Goal: Task Accomplishment & Management: Manage account settings

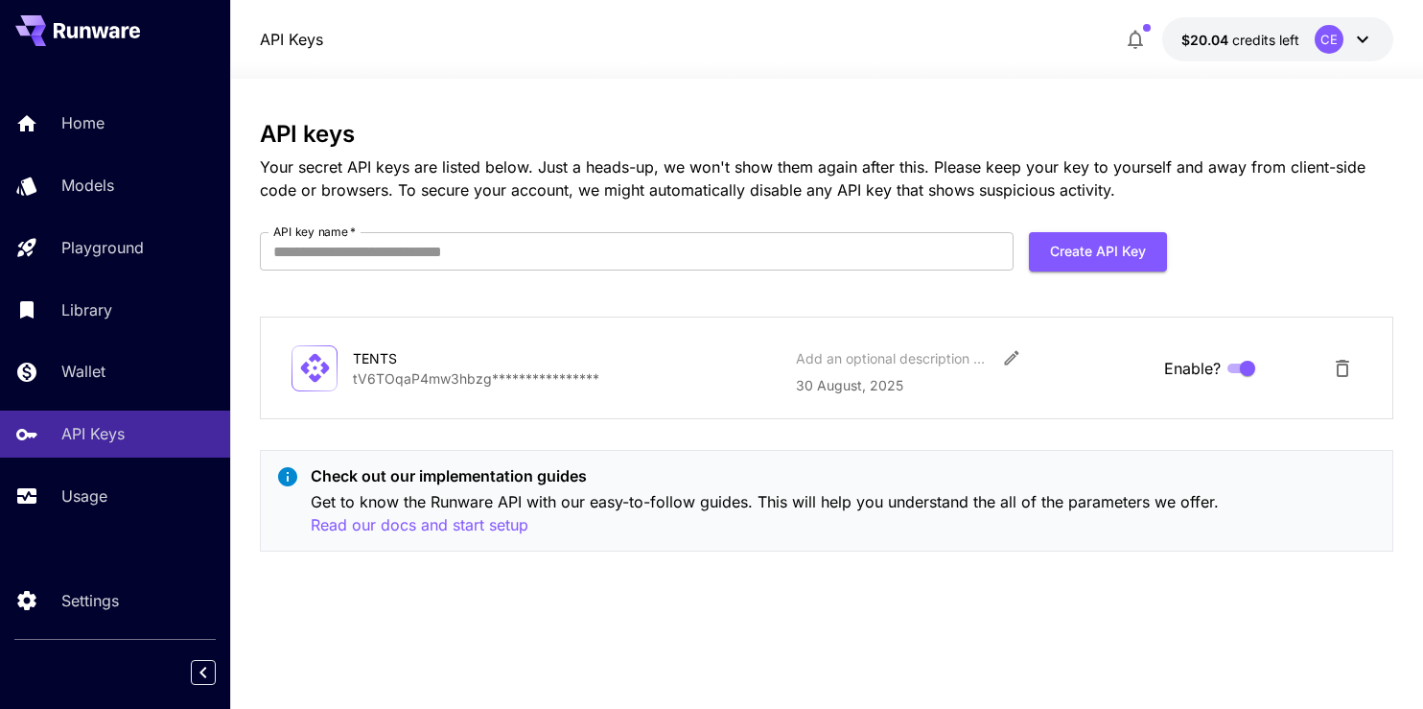
click at [1368, 31] on icon at bounding box center [1362, 39] width 23 height 23
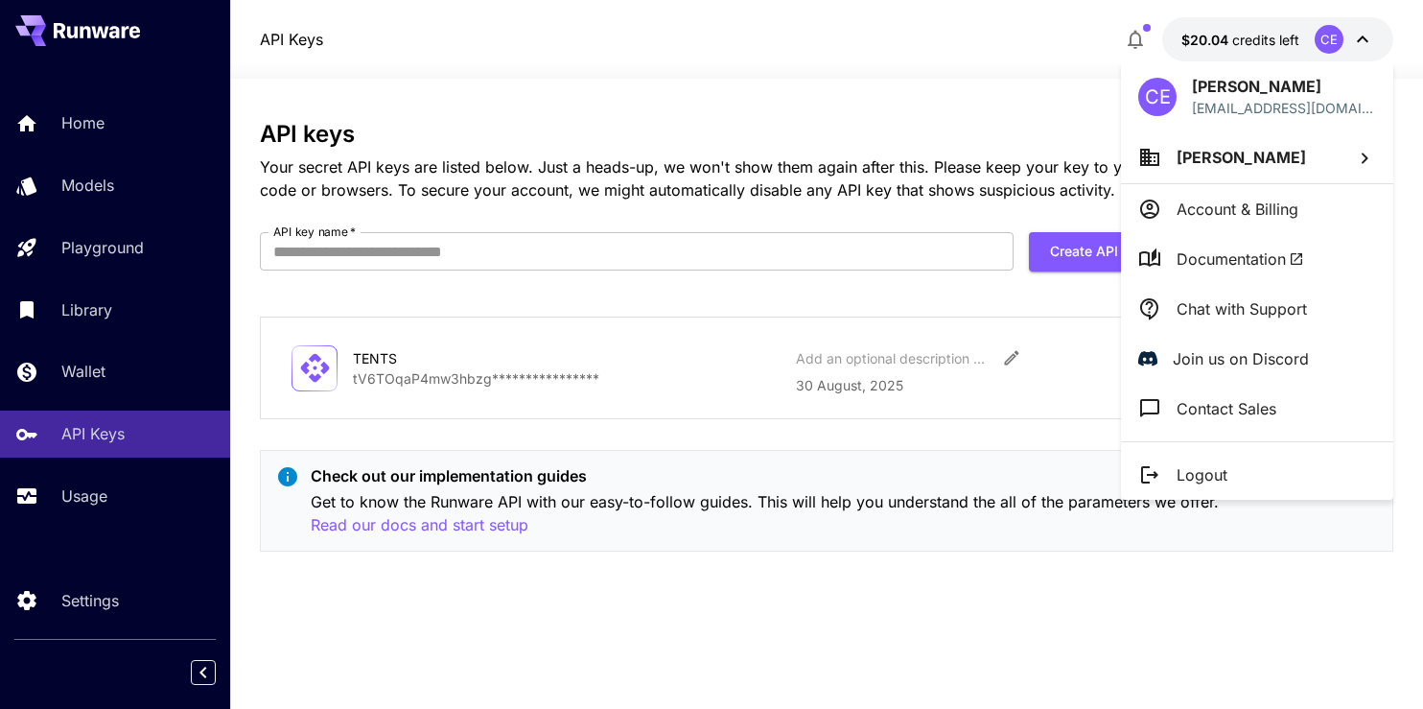
click at [1252, 204] on p "Account & Billing" at bounding box center [1237, 209] width 122 height 23
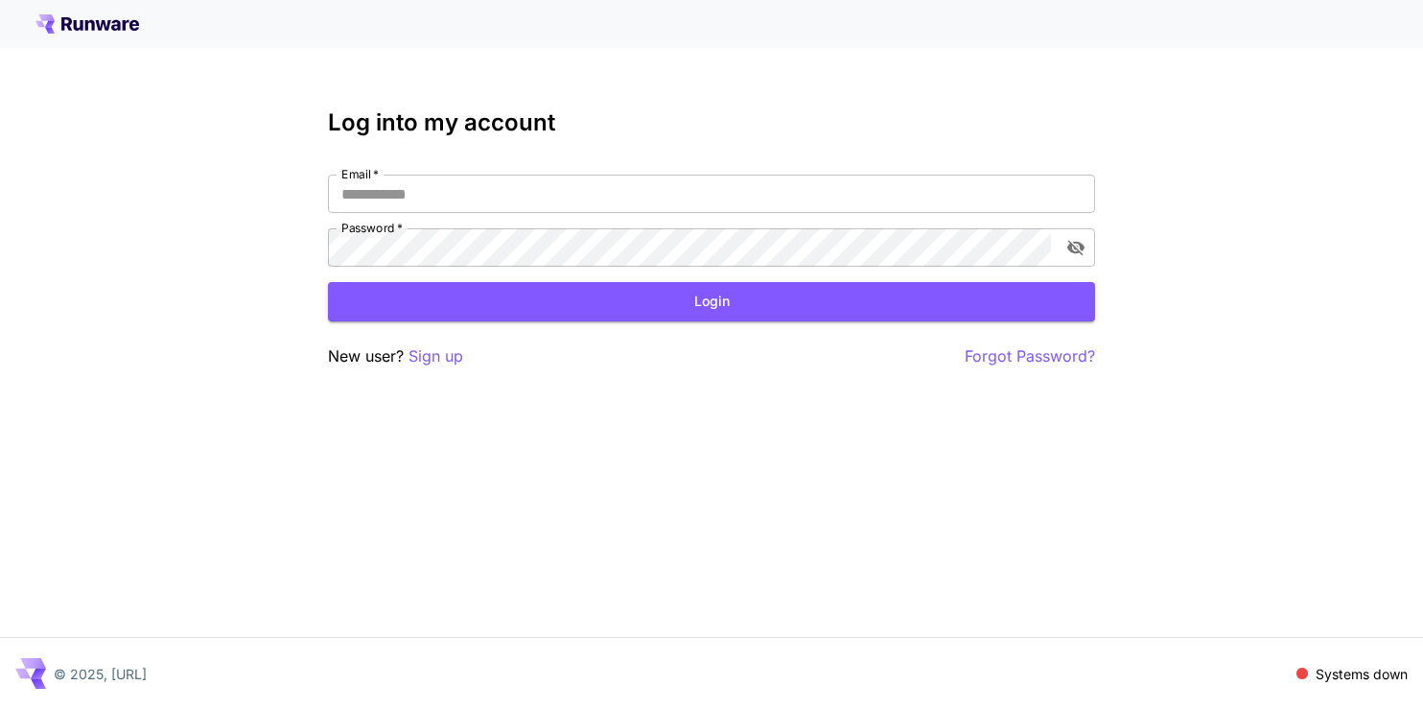
type input "**********"
click at [849, 307] on button "Login" at bounding box center [711, 301] width 767 height 39
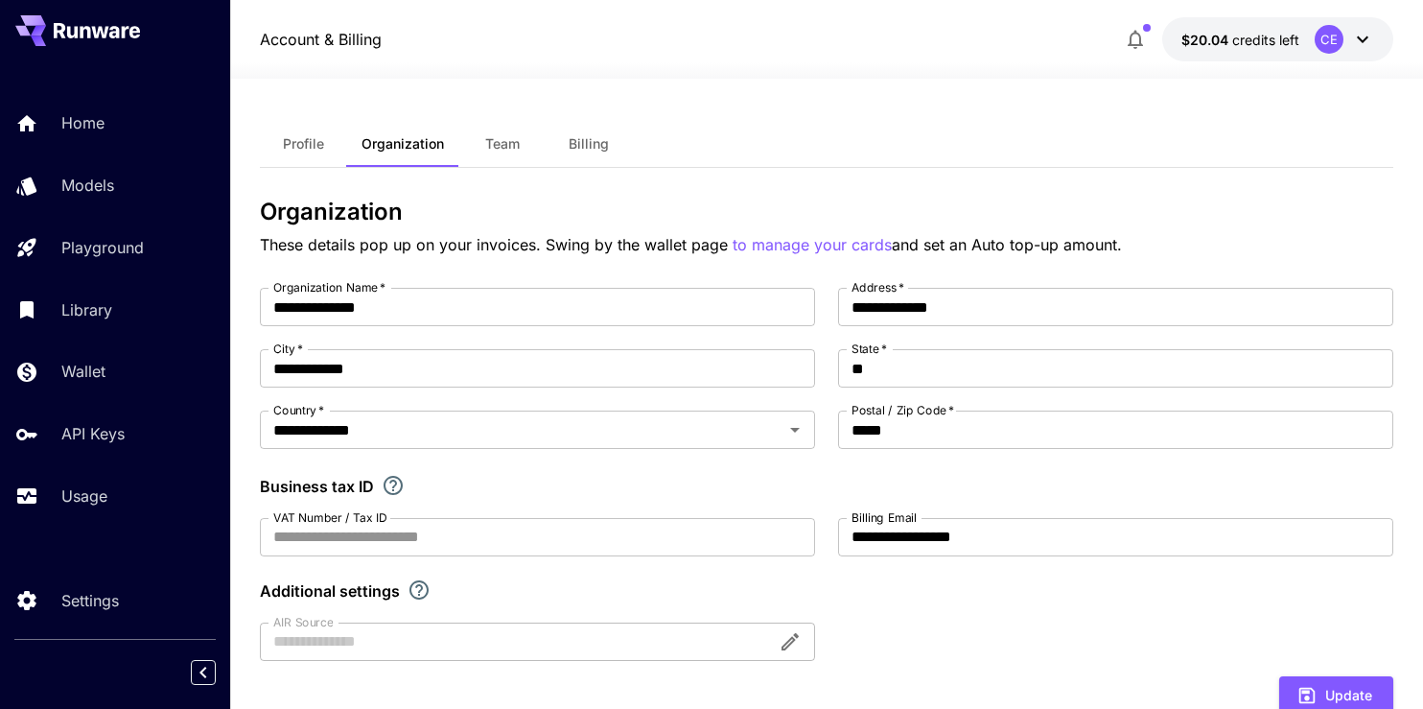
click at [1363, 38] on icon at bounding box center [1362, 39] width 23 height 23
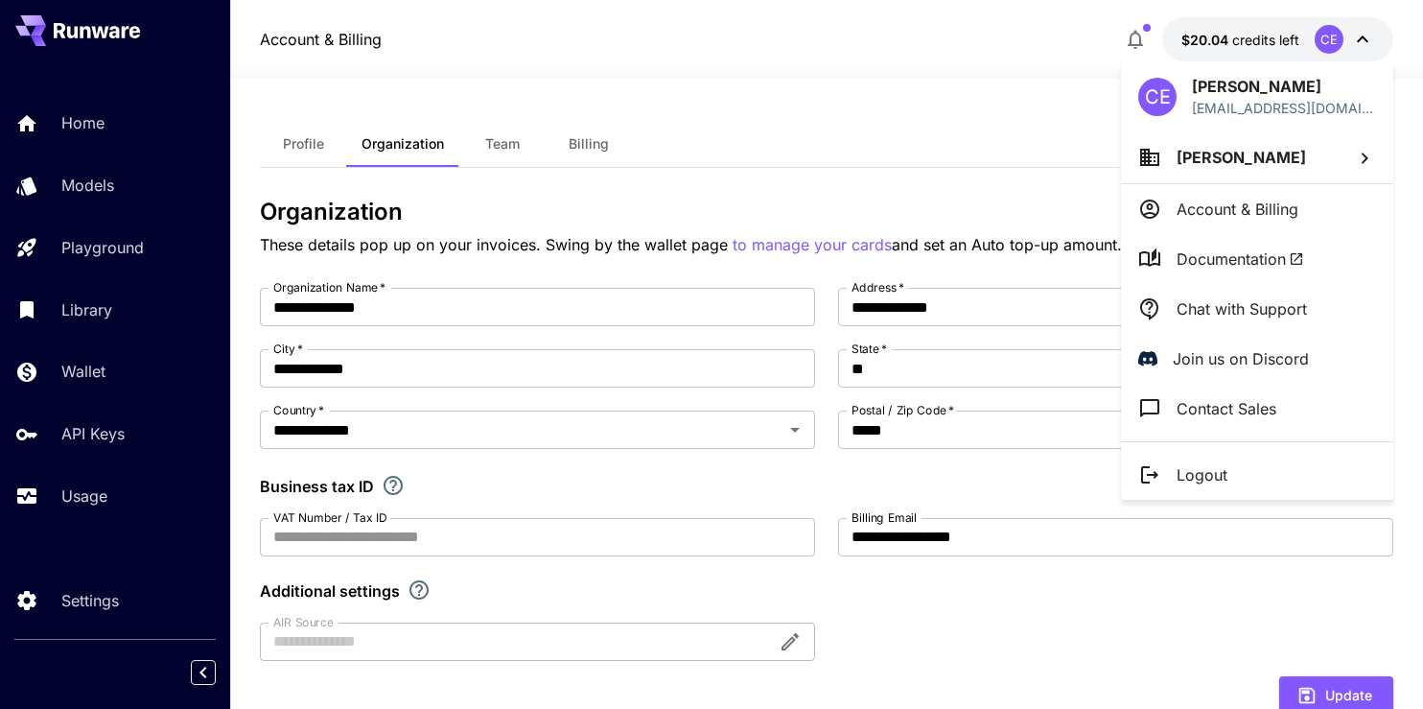
click at [1249, 209] on p "Account & Billing" at bounding box center [1237, 209] width 122 height 23
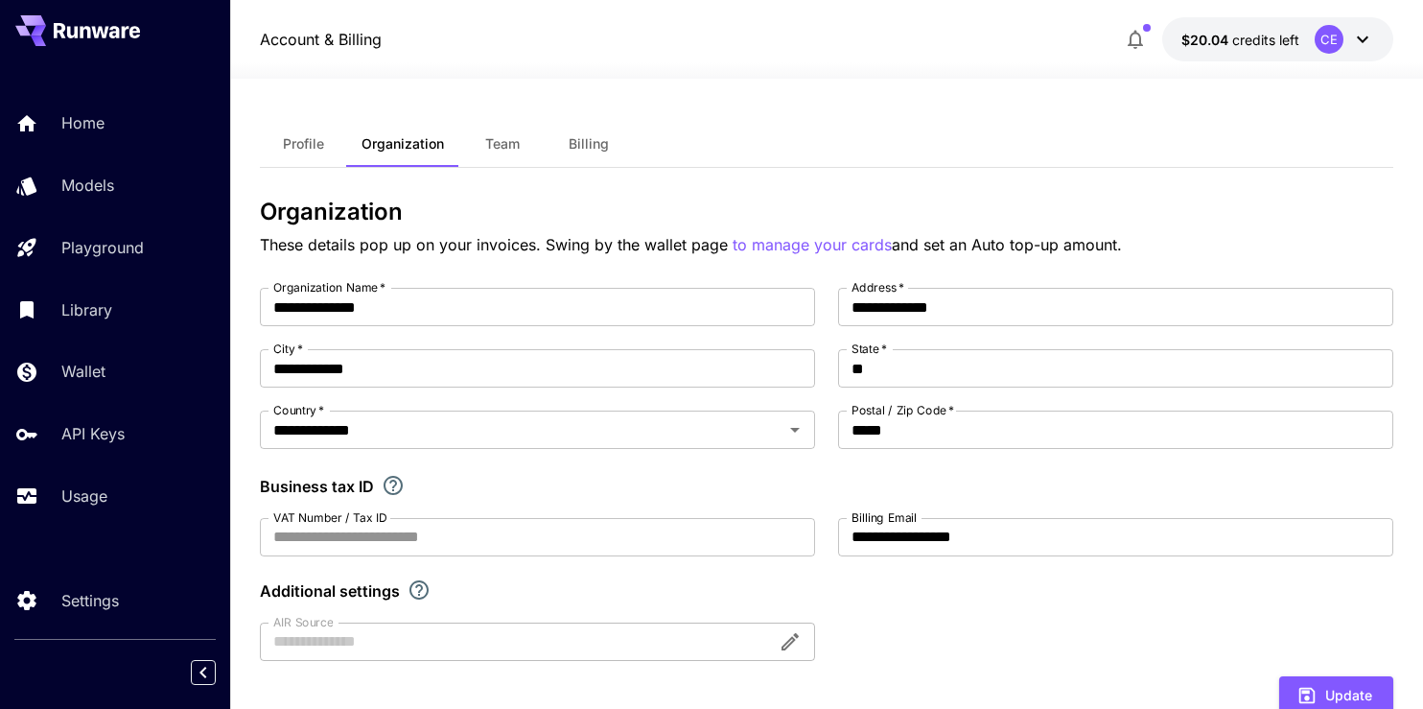
click at [591, 129] on button "Billing" at bounding box center [589, 144] width 86 height 46
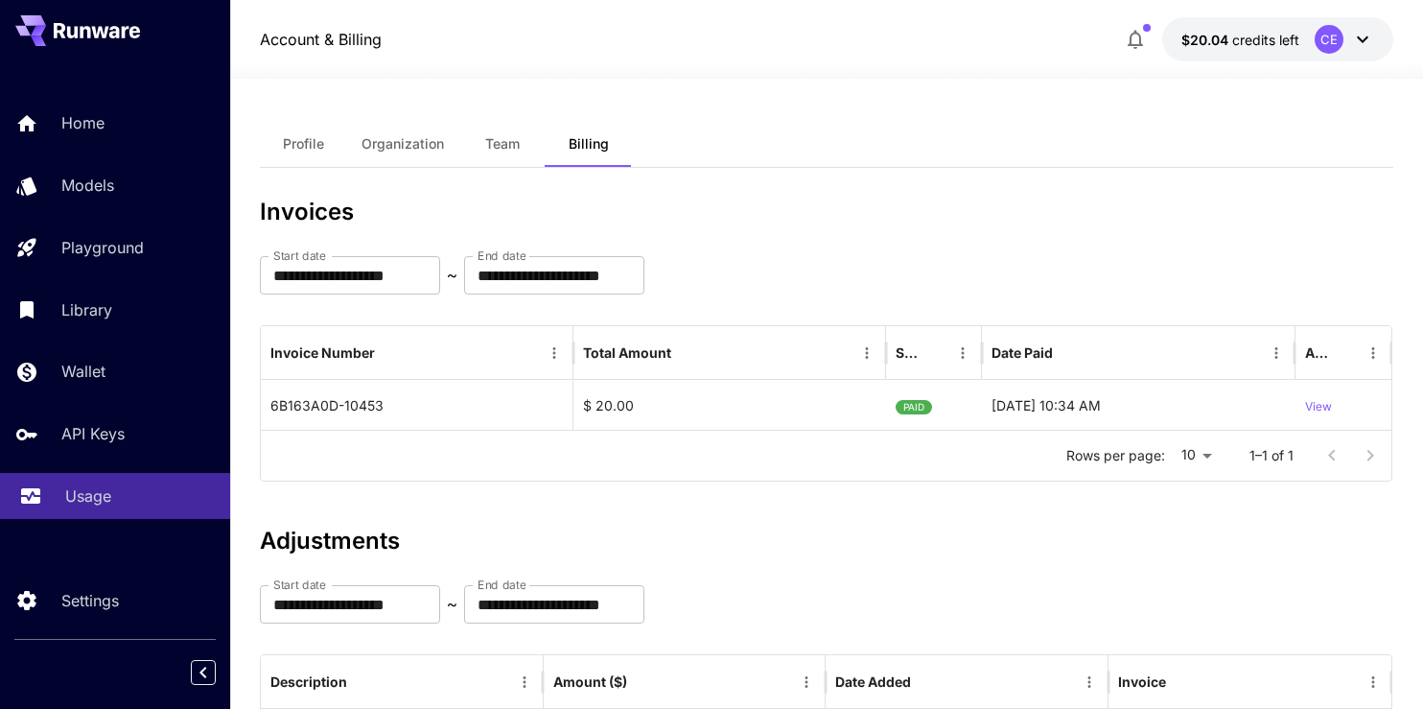
click at [144, 500] on div "Usage" at bounding box center [140, 495] width 150 height 23
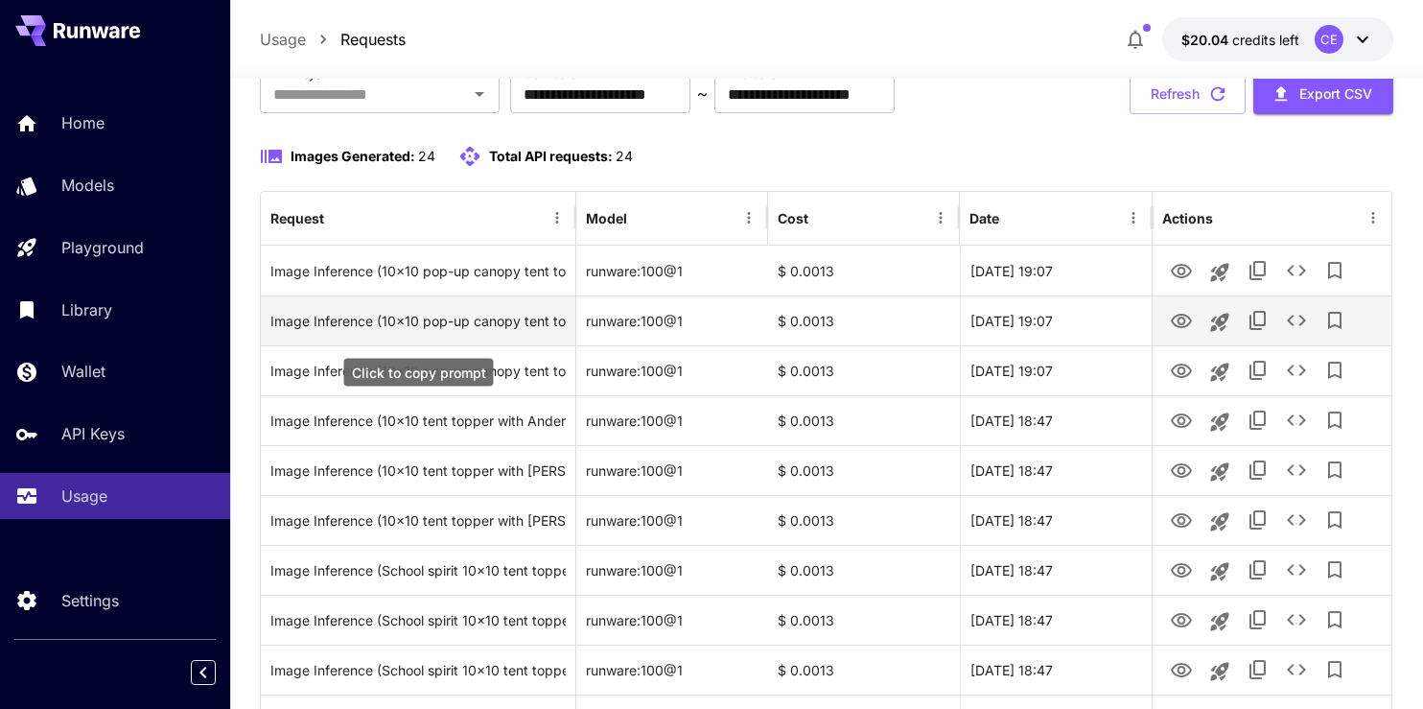
scroll to position [111, 0]
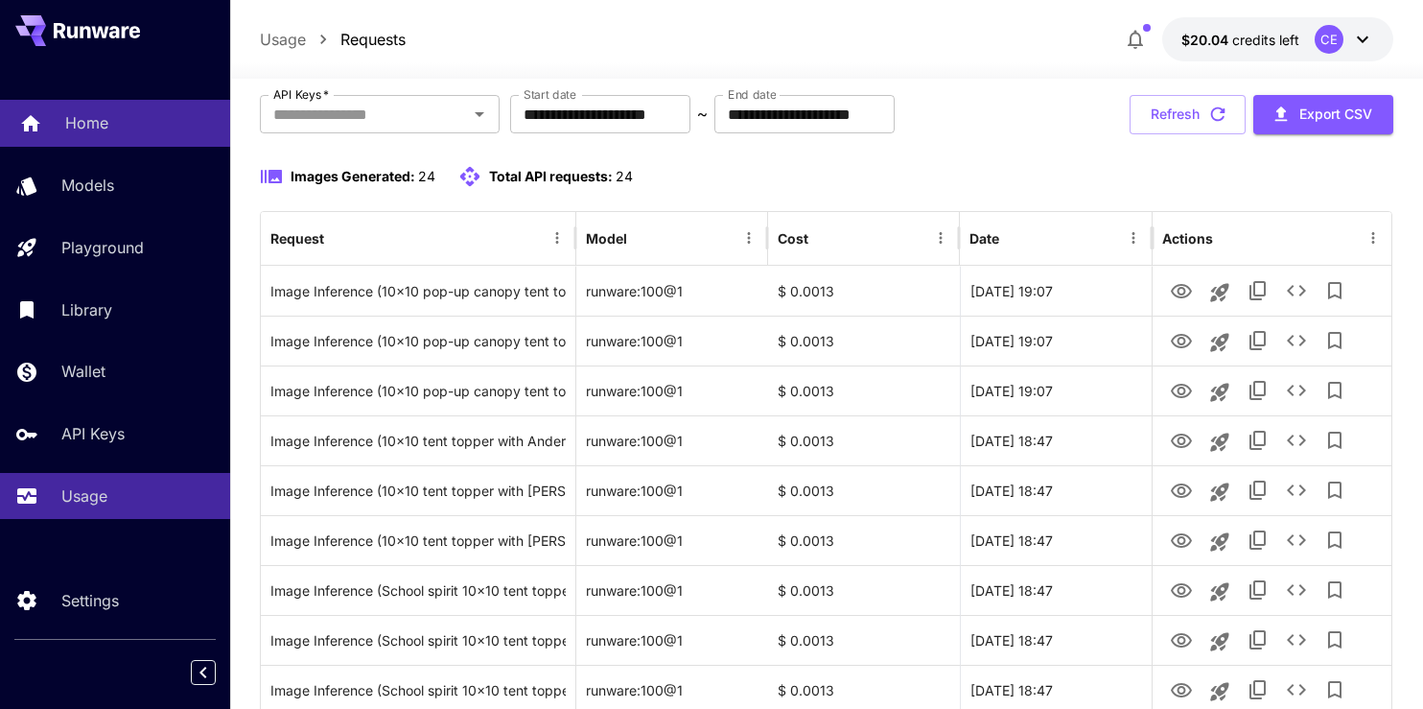
click at [123, 125] on div "Home" at bounding box center [140, 122] width 150 height 23
